Goal: Register for event/course

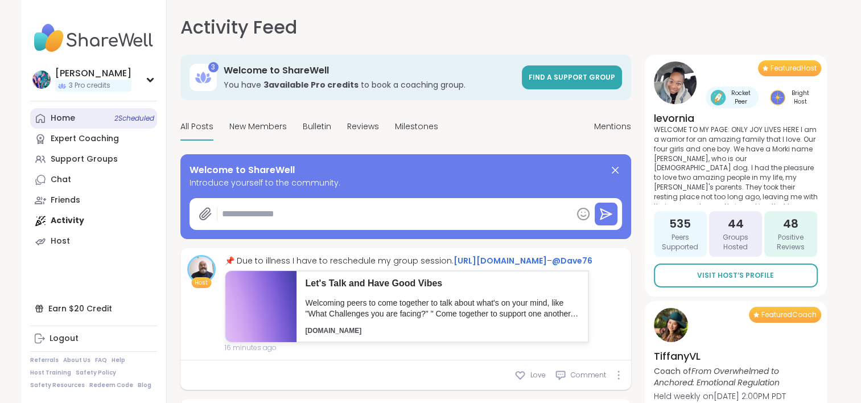
click at [118, 120] on span "2 Scheduled" at bounding box center [134, 118] width 40 height 9
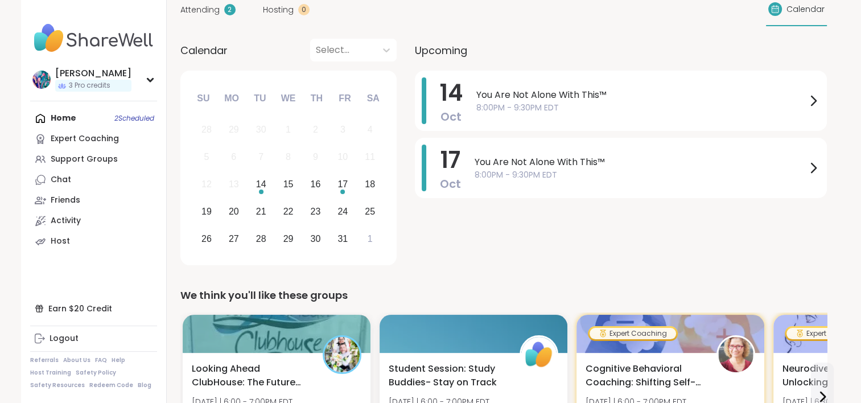
scroll to position [114, 0]
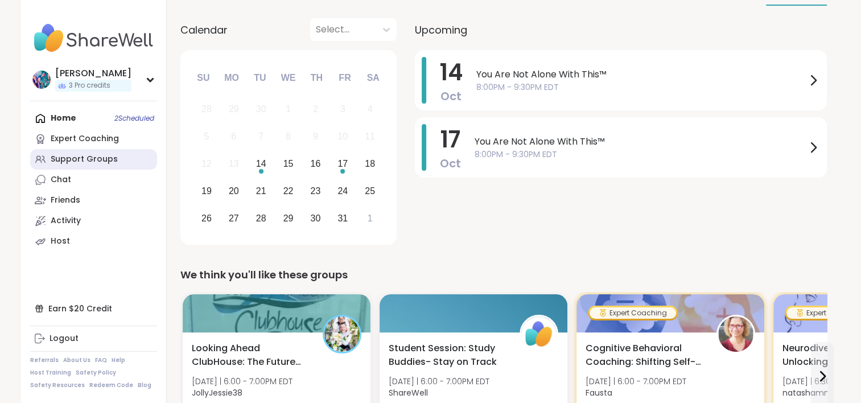
click at [107, 155] on div "Support Groups" at bounding box center [84, 159] width 67 height 11
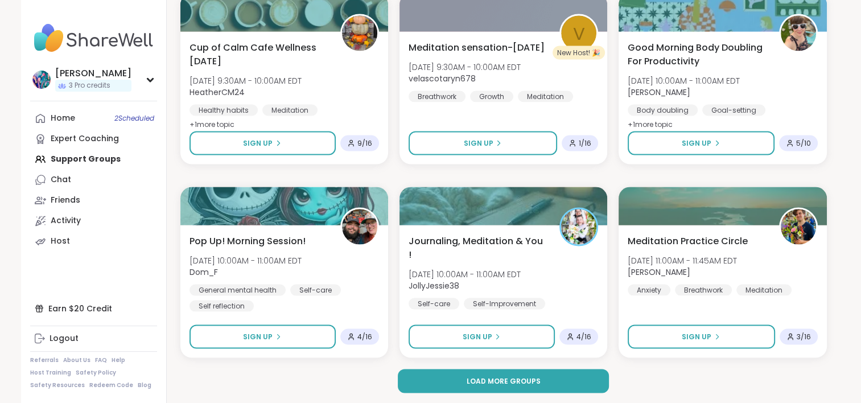
scroll to position [2147, 0]
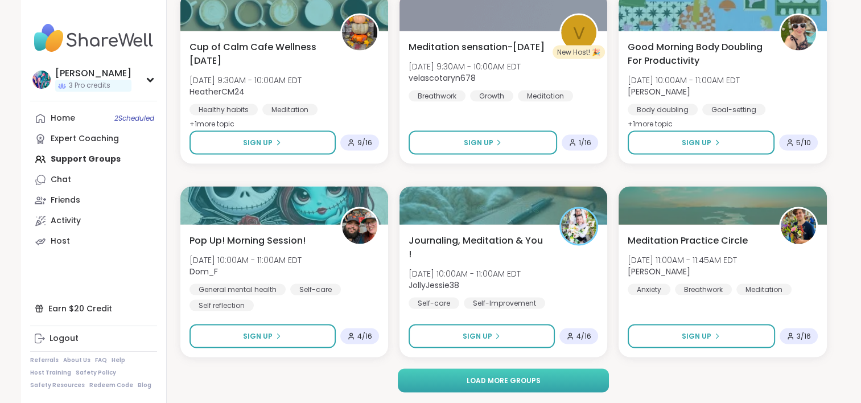
click at [416, 382] on button "Load more groups" at bounding box center [503, 380] width 211 height 24
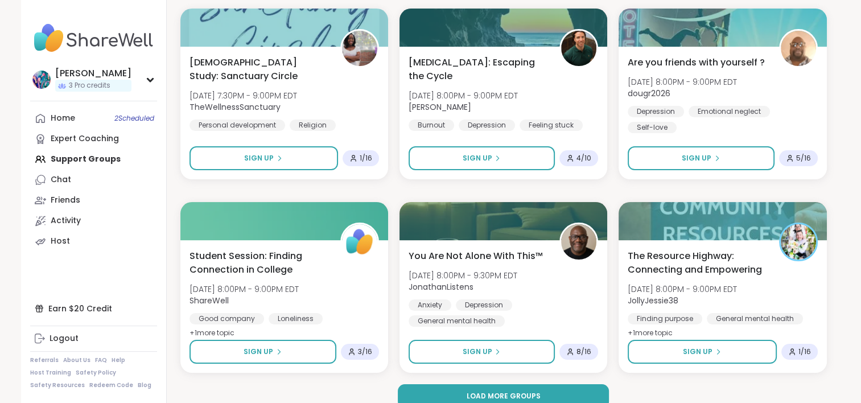
scroll to position [4468, 0]
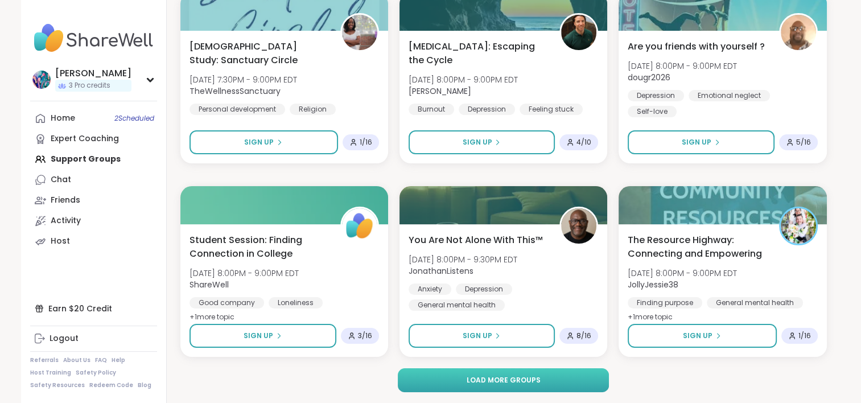
click at [448, 377] on button "Load more groups" at bounding box center [503, 380] width 211 height 24
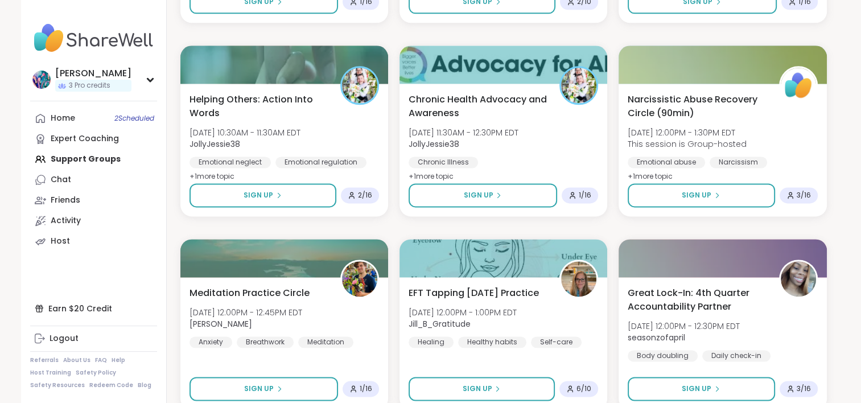
scroll to position [5776, 0]
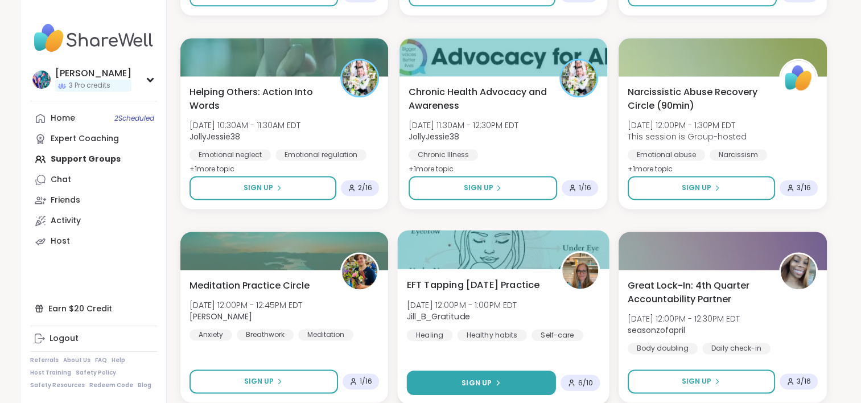
click at [441, 377] on button "Sign Up" at bounding box center [480, 382] width 149 height 24
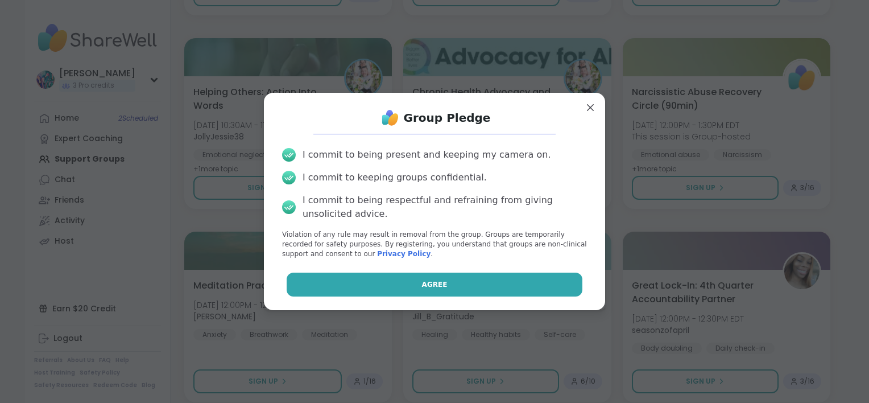
click at [449, 284] on button "Agree" at bounding box center [435, 284] width 296 height 24
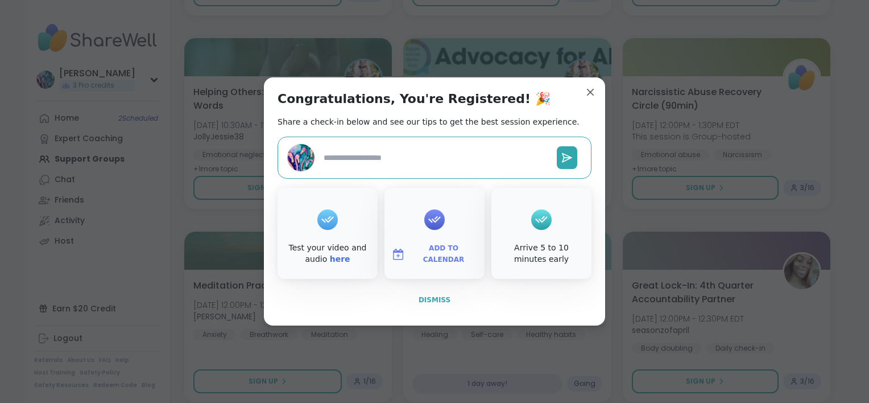
click at [443, 301] on span "Dismiss" at bounding box center [435, 300] width 32 height 8
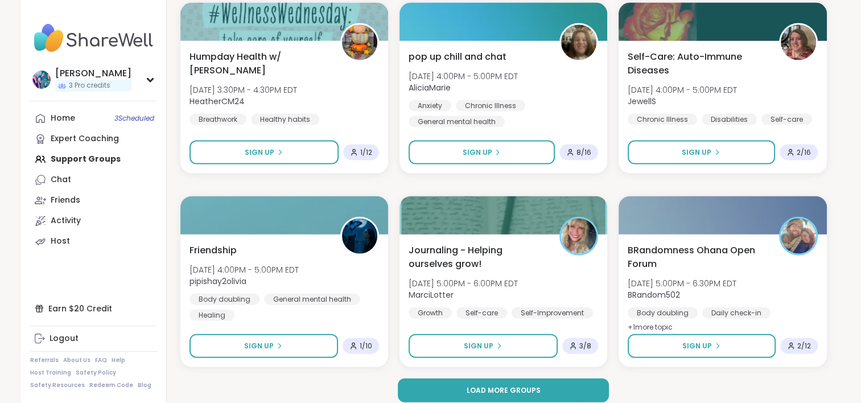
scroll to position [6789, 0]
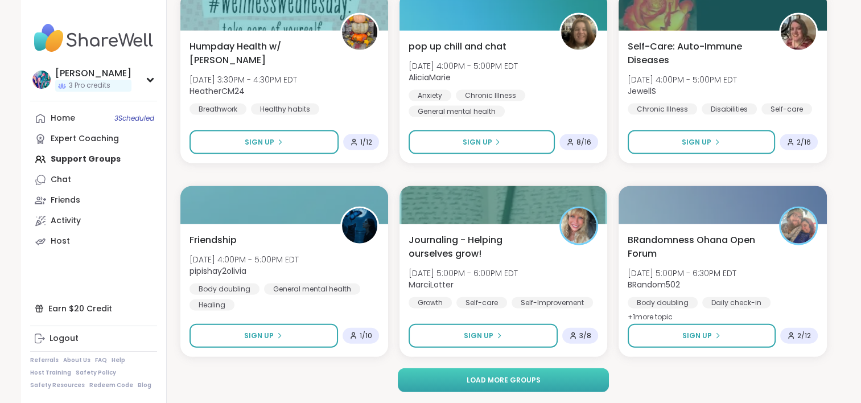
click at [456, 377] on button "Load more groups" at bounding box center [503, 380] width 211 height 24
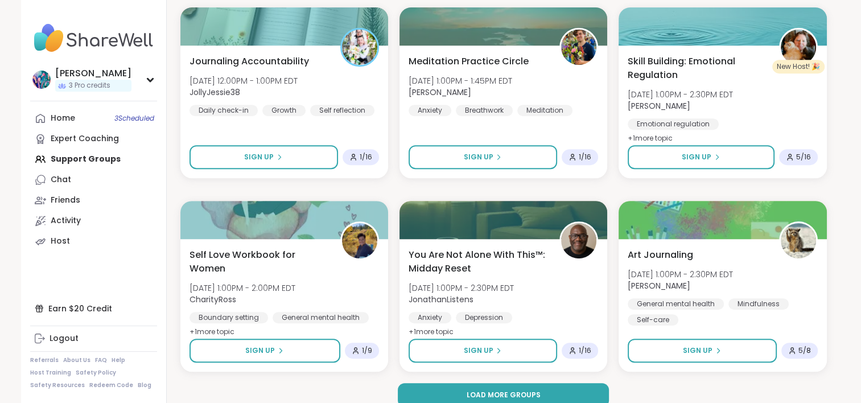
scroll to position [9110, 0]
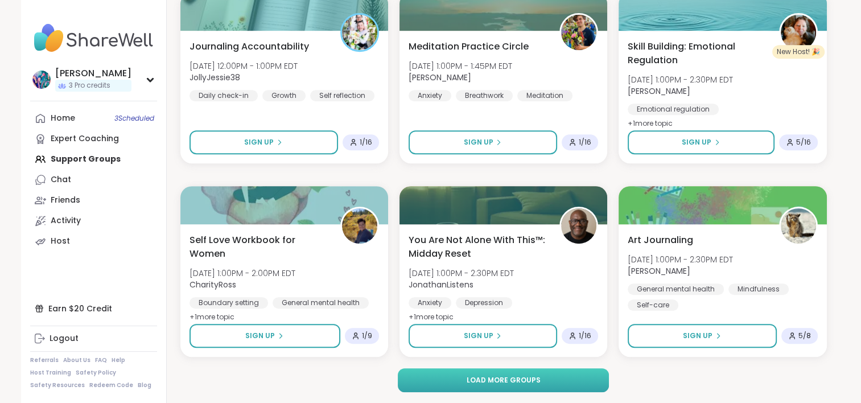
click at [451, 369] on button "Load more groups" at bounding box center [503, 380] width 211 height 24
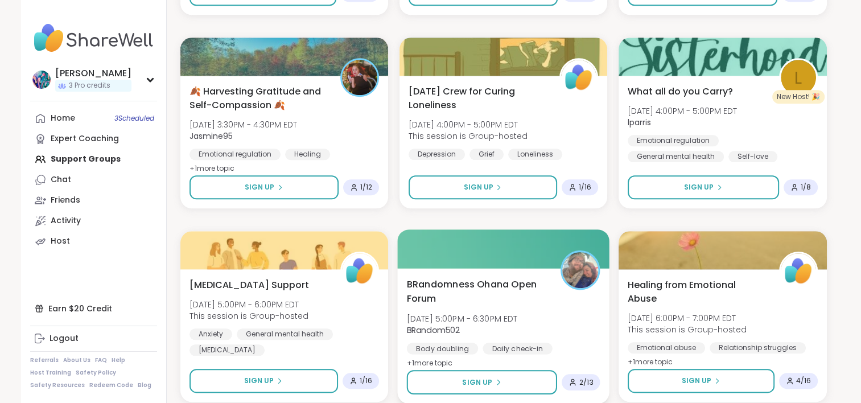
scroll to position [9849, 0]
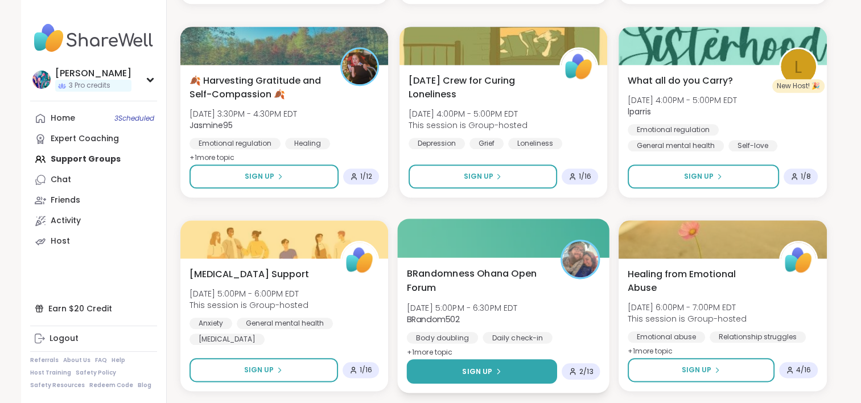
click at [532, 369] on button "Sign Up" at bounding box center [481, 371] width 151 height 24
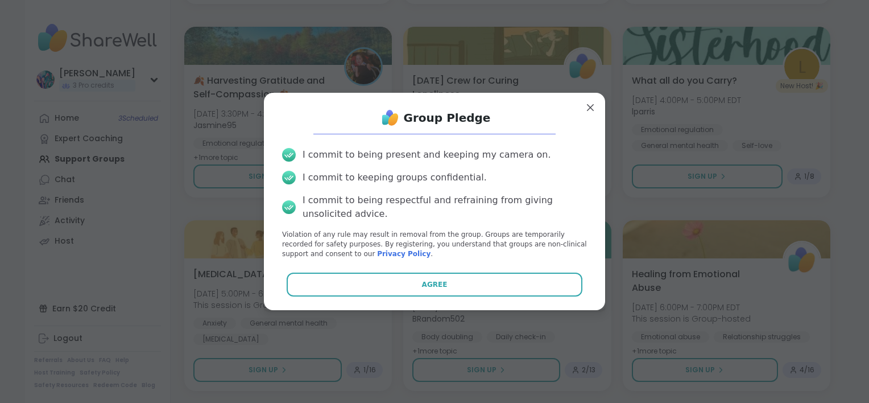
click at [475, 281] on button "Agree" at bounding box center [435, 284] width 296 height 24
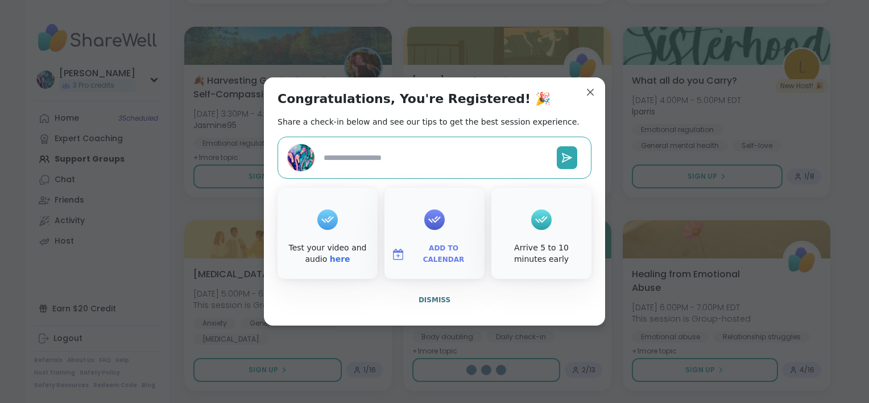
type textarea "*"
click at [441, 296] on span "Dismiss" at bounding box center [435, 300] width 32 height 8
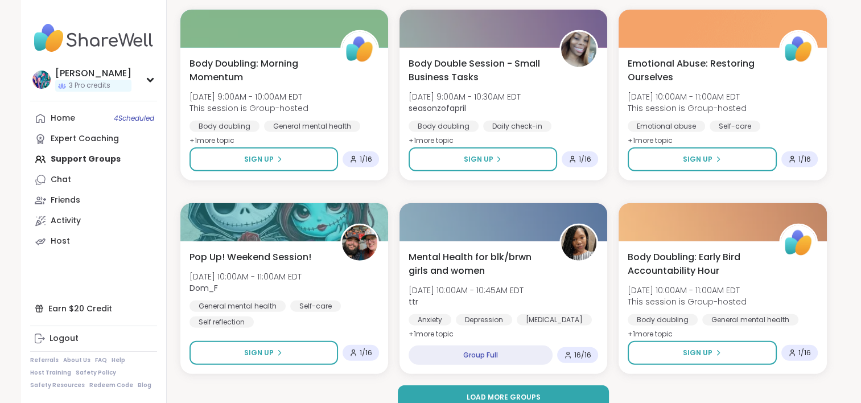
scroll to position [11431, 0]
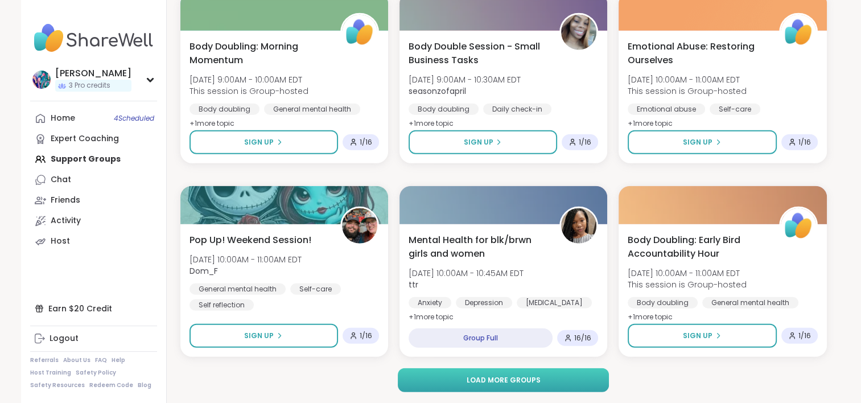
click at [529, 375] on span "Load more groups" at bounding box center [503, 380] width 74 height 10
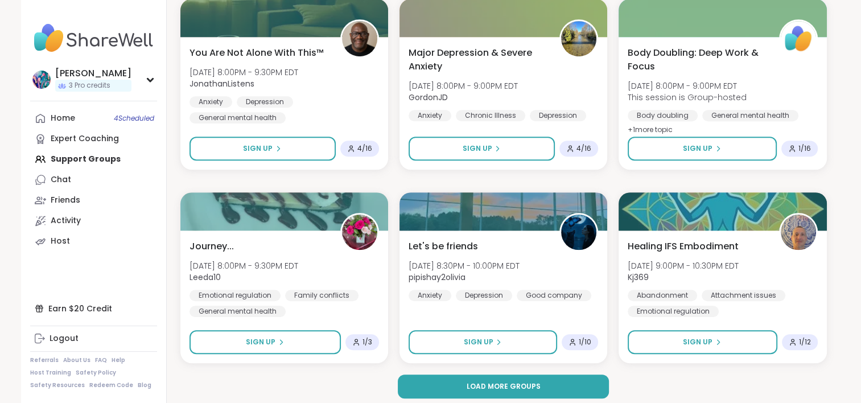
scroll to position [13751, 0]
